Goal: Communication & Community: Answer question/provide support

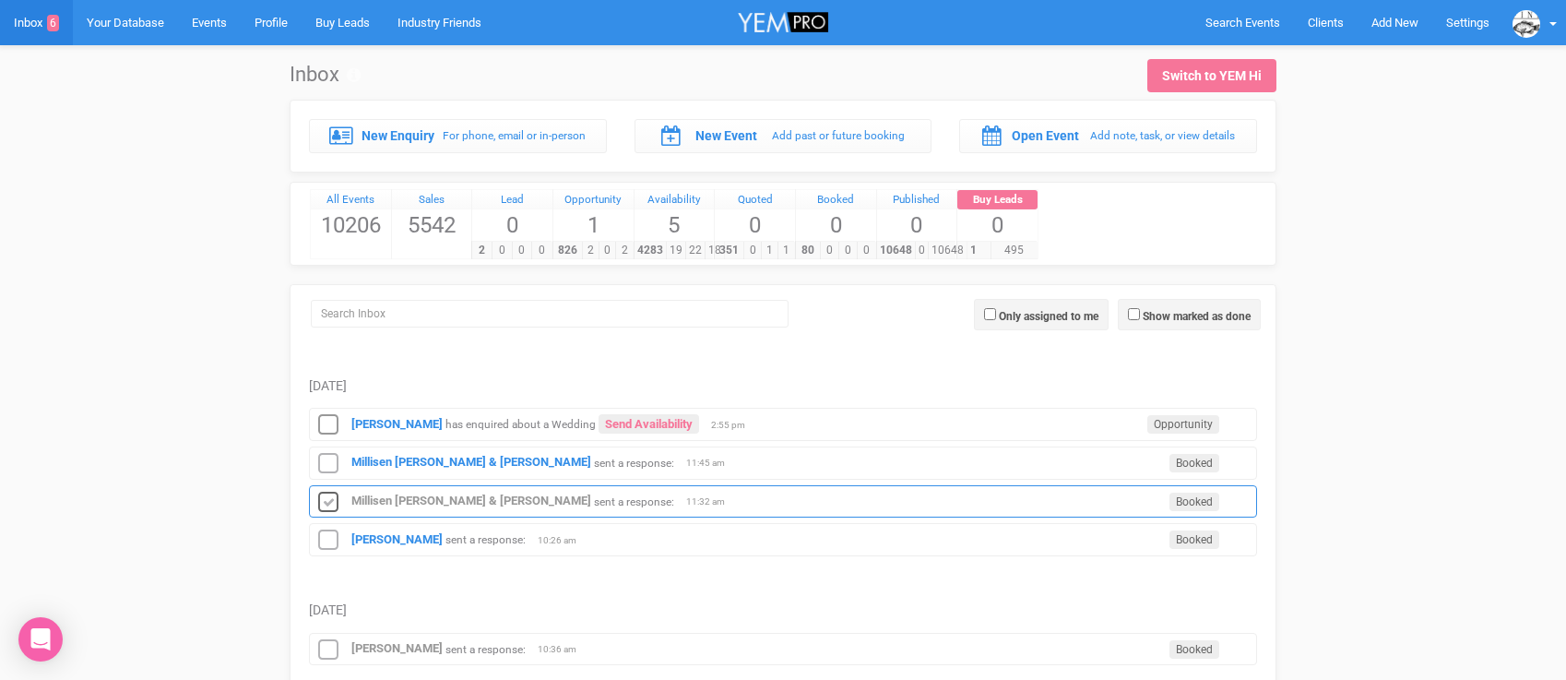
click at [323, 511] on icon at bounding box center [328, 503] width 28 height 24
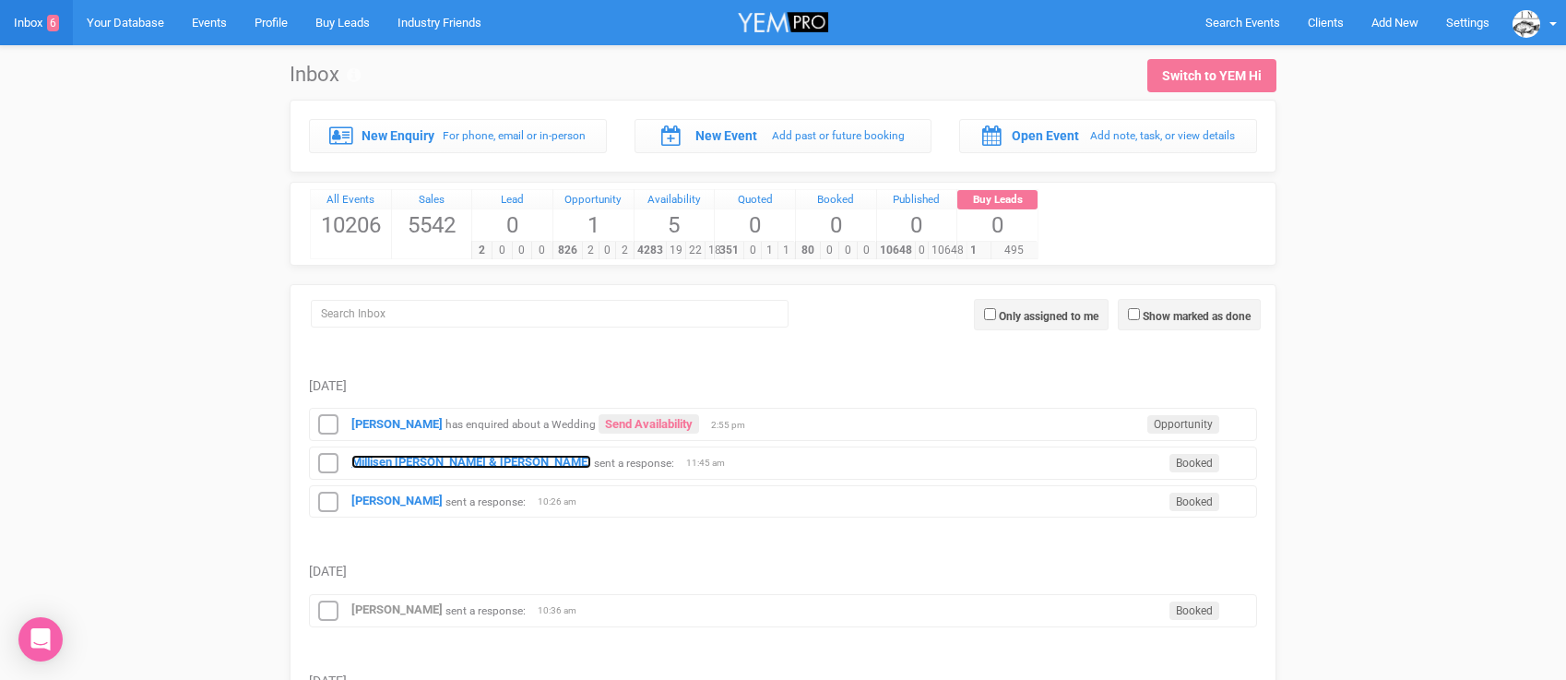
click at [370, 466] on strong "Millisen [PERSON_NAME] & [PERSON_NAME]" at bounding box center [471, 462] width 240 height 14
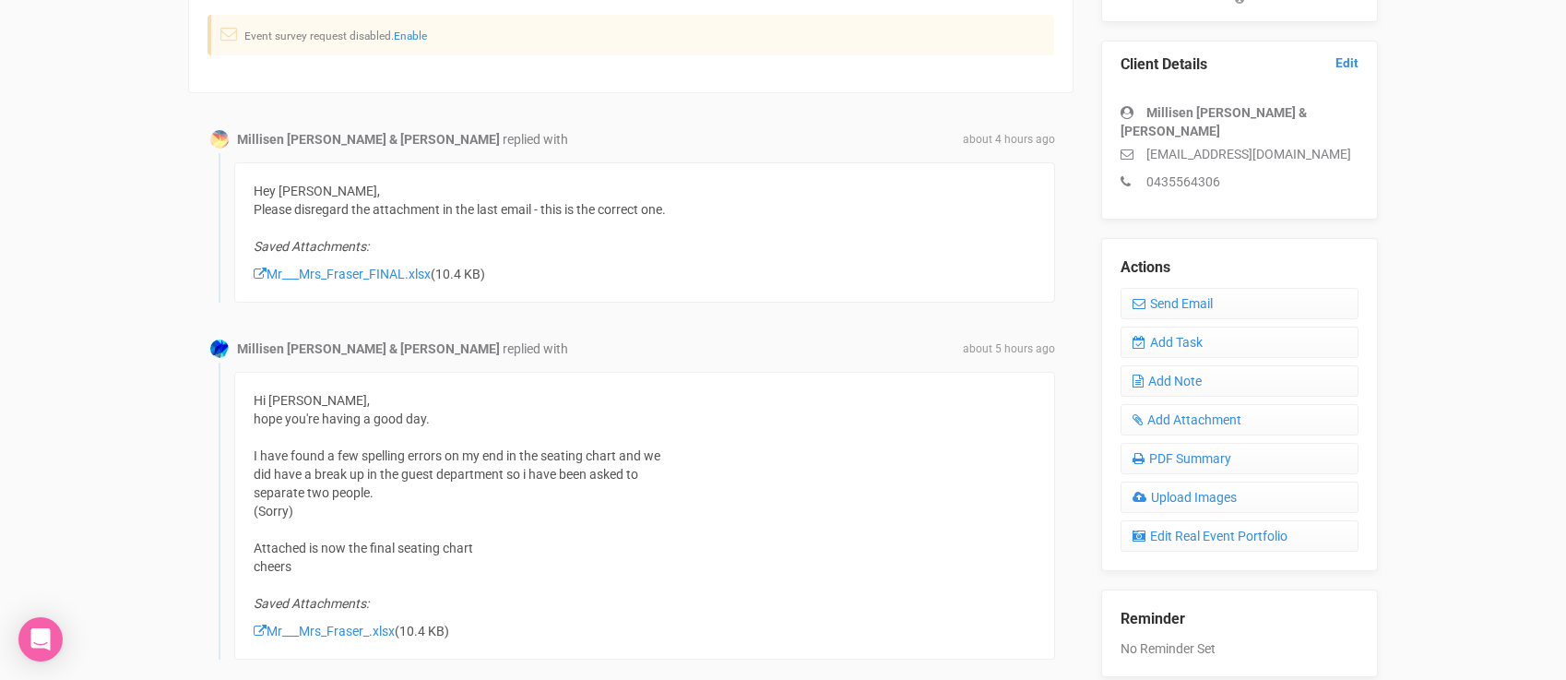
scroll to position [507, 0]
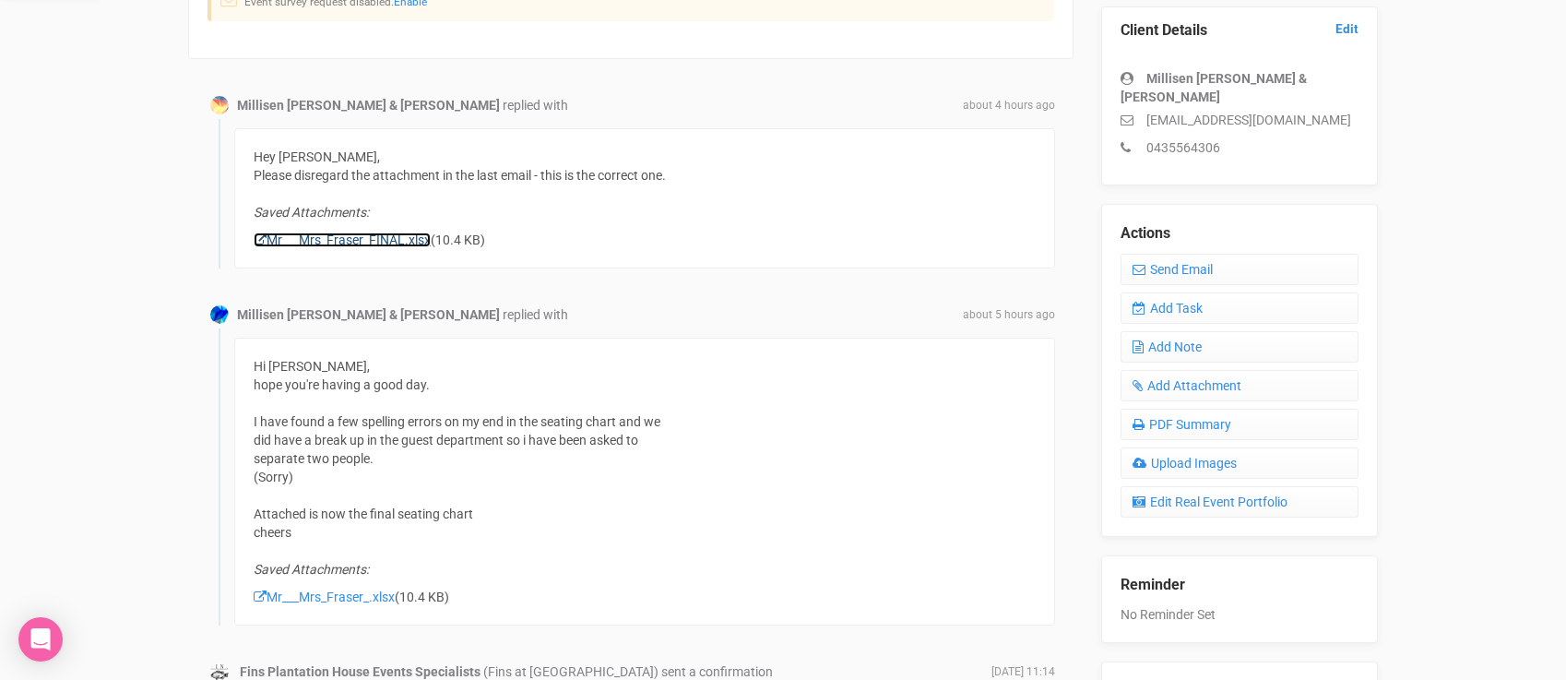
click at [369, 245] on link "Mr___Mrs_Fraser_FINAL.xlsx" at bounding box center [342, 239] width 177 height 15
click at [1154, 254] on link "Send Email" at bounding box center [1239, 269] width 238 height 31
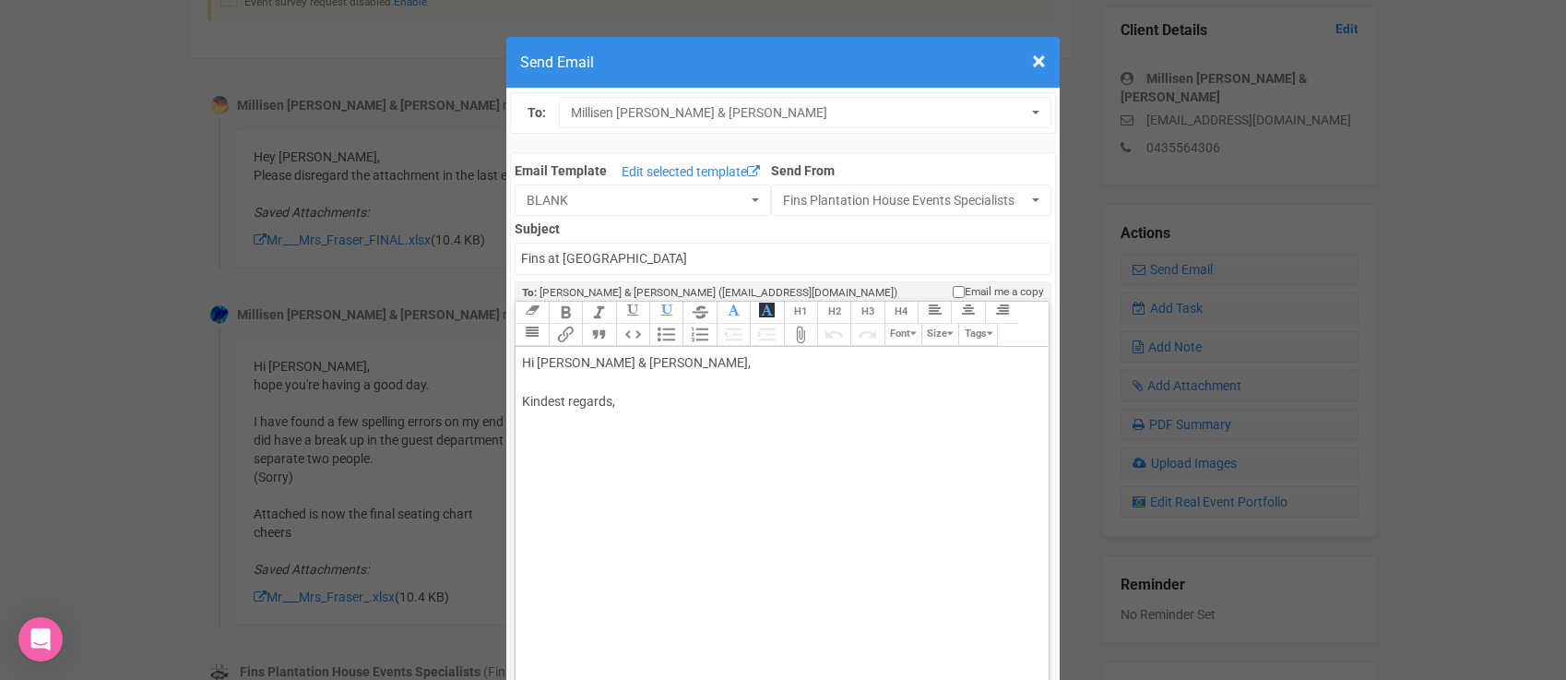
drag, startPoint x: 563, startPoint y: 360, endPoint x: 752, endPoint y: 362, distance: 189.0
click at [752, 362] on div "Hi [PERSON_NAME] & [PERSON_NAME], Kindest regards," at bounding box center [778, 401] width 513 height 97
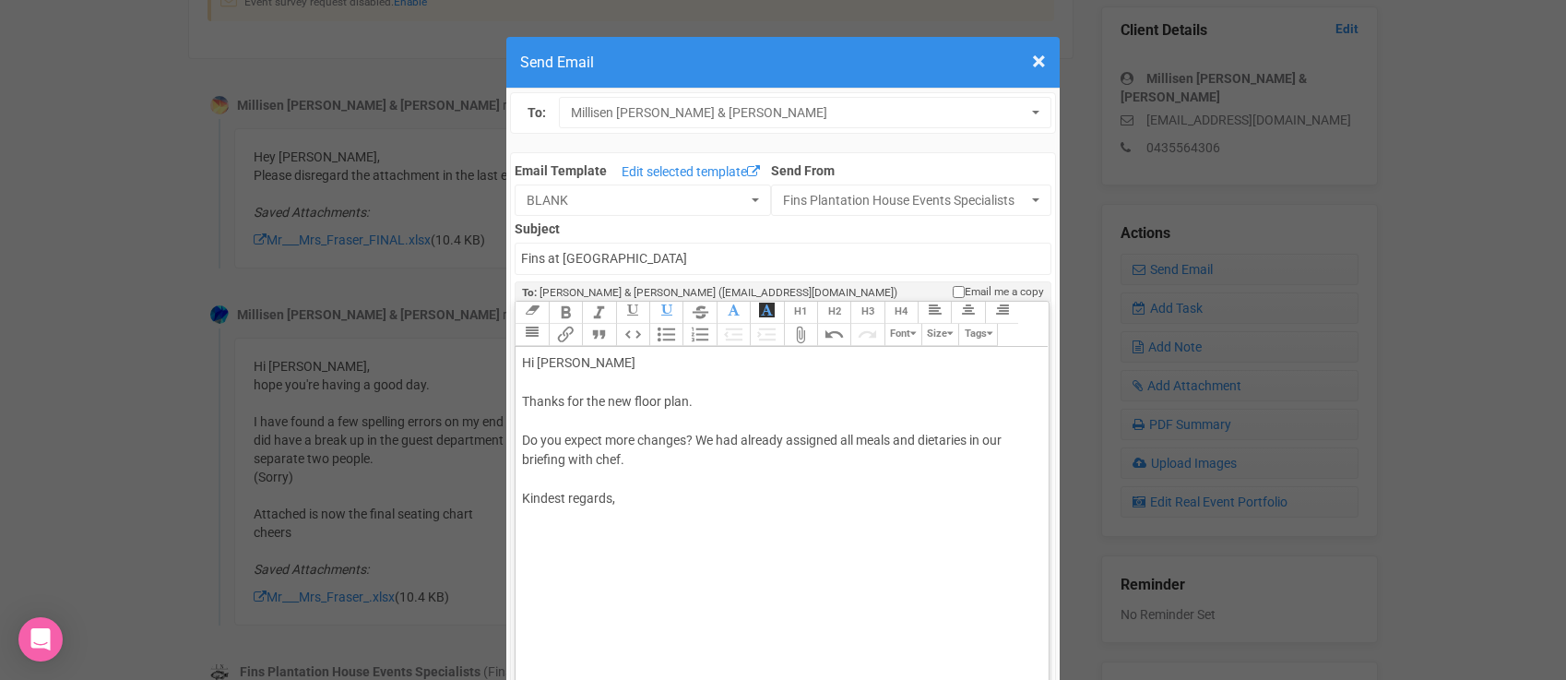
click at [637, 460] on div "Hi [PERSON_NAME] Thanks for the new floor plan. Do you expect more changes? We …" at bounding box center [778, 450] width 513 height 194
click at [563, 558] on div "Hi [PERSON_NAME] Thanks for the new floor plan. Do you expect more changes? We …" at bounding box center [778, 469] width 513 height 232
type trix-editor "<div>Hi [PERSON_NAME]<br><br>Thanks for the new floor plan.&nbsp;<br><br>Do you…"
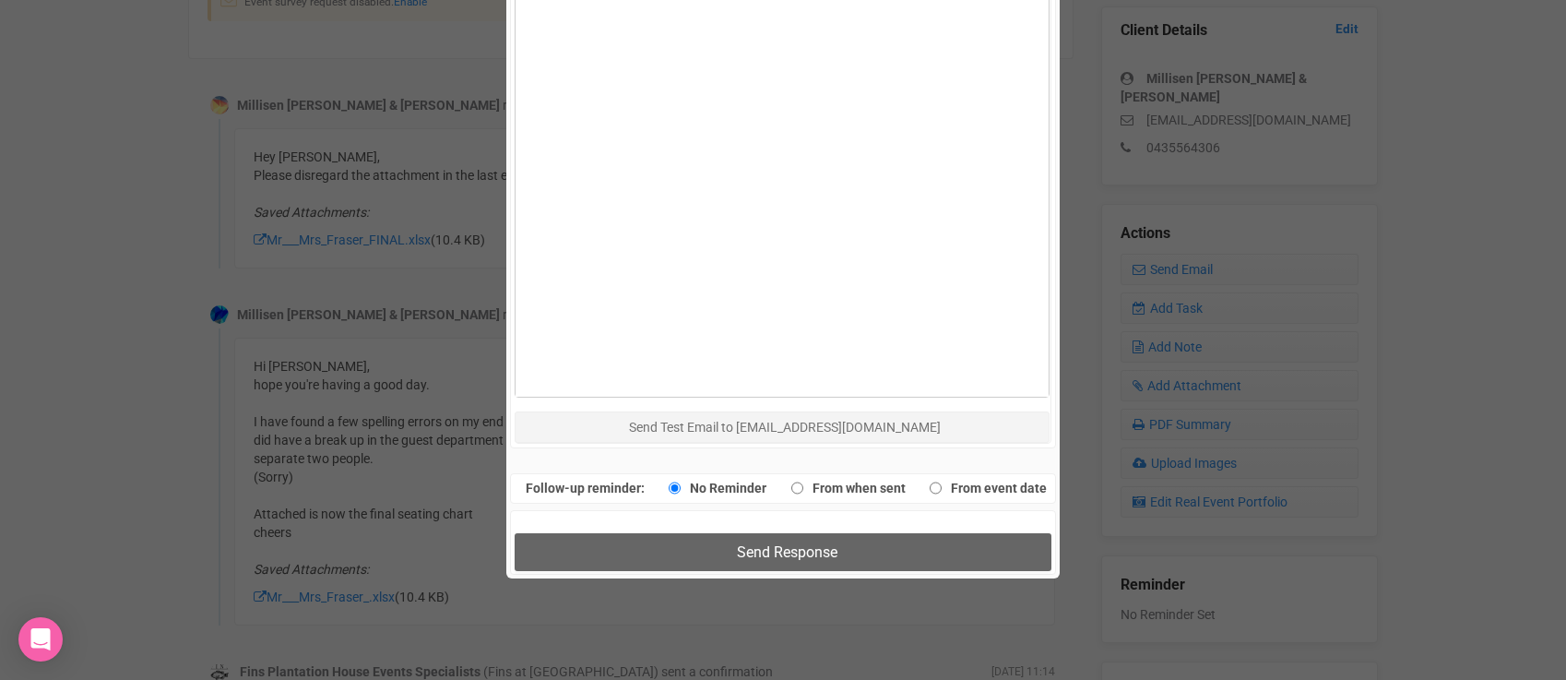
scroll to position [1015, 0]
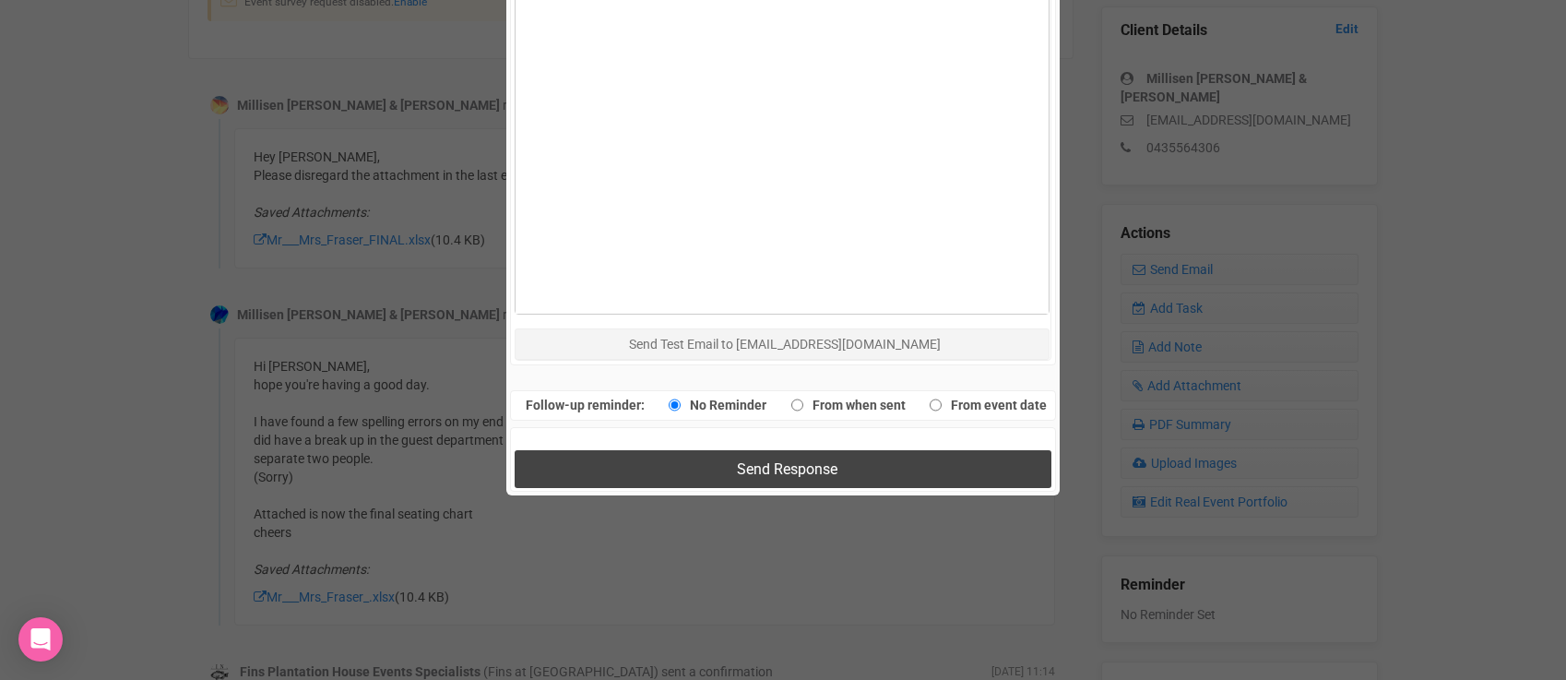
click at [604, 473] on button "Send Response" at bounding box center [783, 469] width 536 height 38
